Goal: Find specific page/section: Find specific page/section

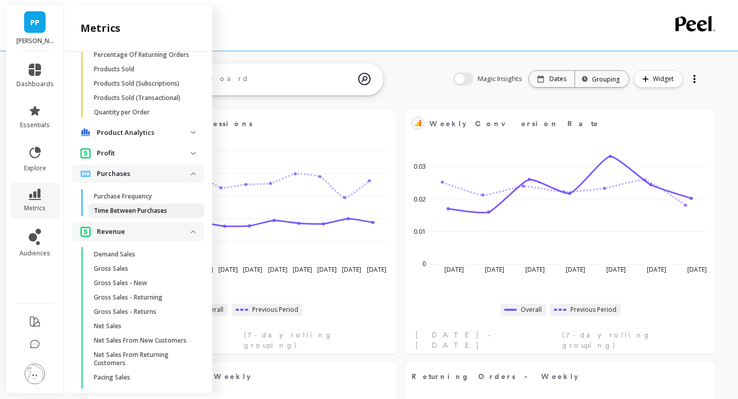
click at [132, 210] on p "Time Between Purchases" at bounding box center [130, 211] width 73 height 8
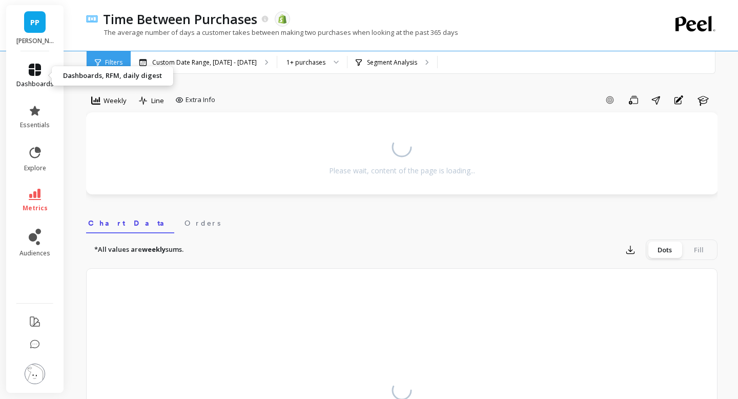
click at [33, 66] on icon at bounding box center [35, 70] width 12 height 12
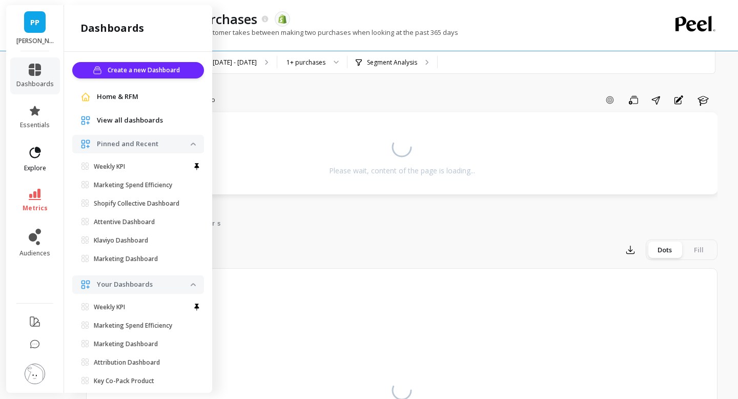
scroll to position [23, 0]
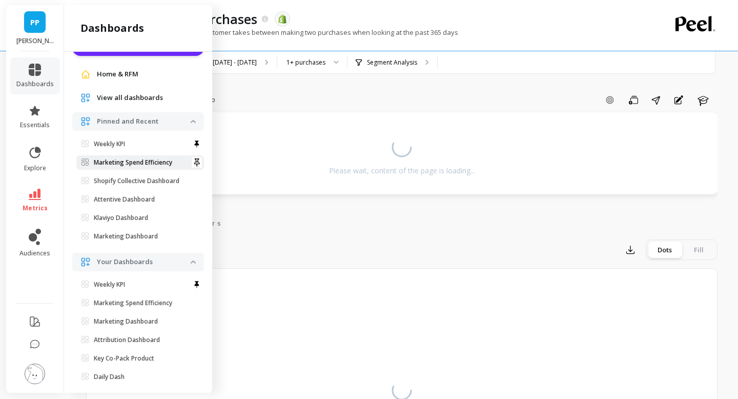
click at [145, 161] on p "Marketing Spend Efficiency" at bounding box center [133, 162] width 78 height 8
